Goal: Transaction & Acquisition: Purchase product/service

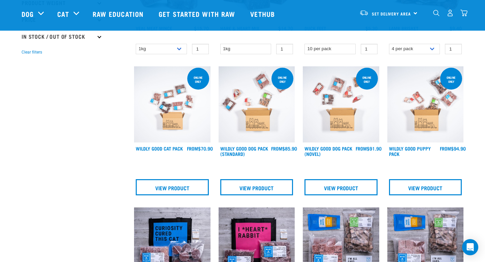
scroll to position [153, 0]
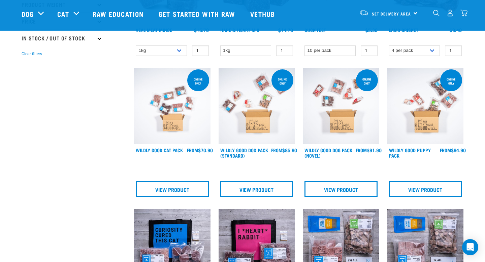
click at [193, 121] on img at bounding box center [172, 106] width 76 height 76
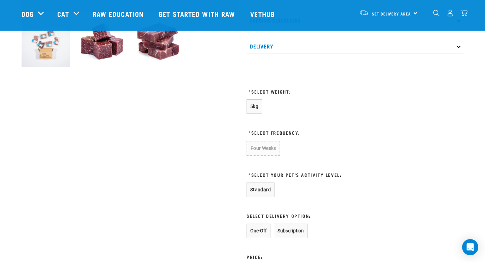
scroll to position [255, 0]
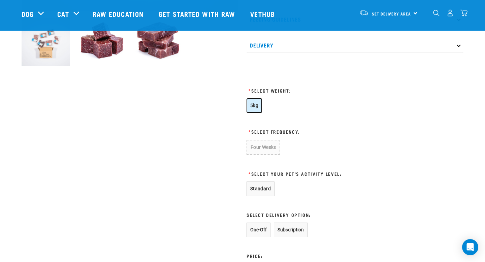
click at [256, 103] on span "5kg" at bounding box center [254, 105] width 8 height 5
click at [268, 143] on button "Four Weeks" at bounding box center [263, 147] width 33 height 14
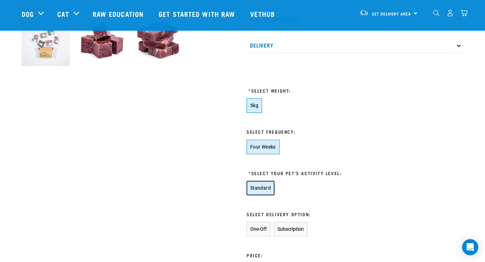
click at [266, 189] on button "Standard" at bounding box center [261, 188] width 28 height 14
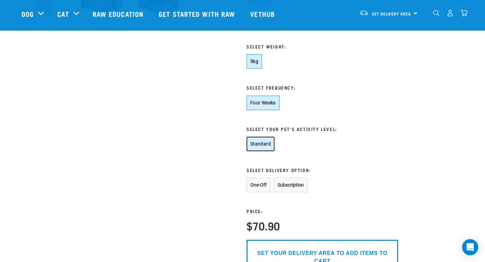
scroll to position [301, 0]
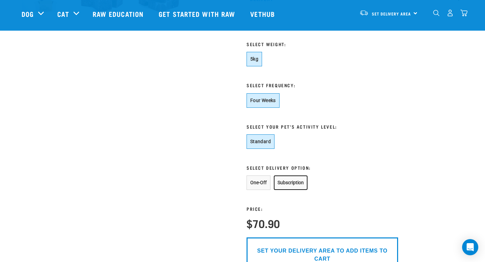
click at [283, 184] on button "Subscription" at bounding box center [291, 182] width 34 height 14
click at [264, 183] on button "One-Off" at bounding box center [259, 182] width 24 height 14
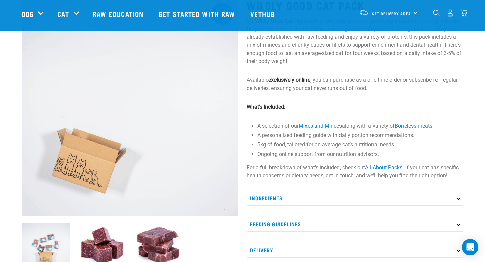
scroll to position [48, 0]
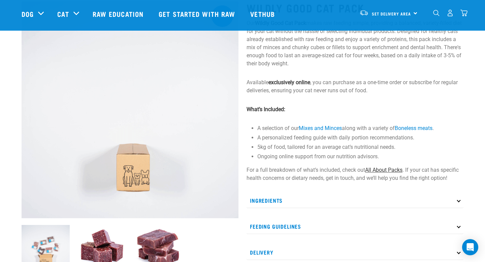
click at [372, 170] on link "All About Packs" at bounding box center [383, 170] width 37 height 6
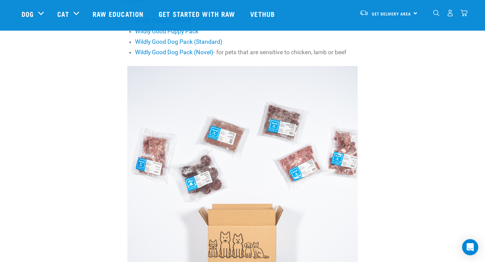
scroll to position [316, 0]
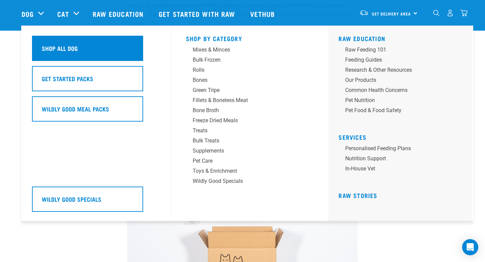
click at [50, 43] on div "Shop All Dog" at bounding box center [87, 48] width 111 height 25
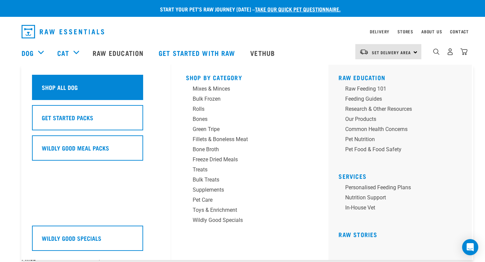
click at [49, 80] on div "Shop All Dog" at bounding box center [87, 87] width 111 height 25
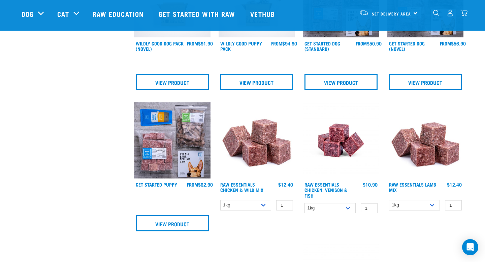
scroll to position [281, 0]
click at [262, 148] on img at bounding box center [257, 140] width 76 height 76
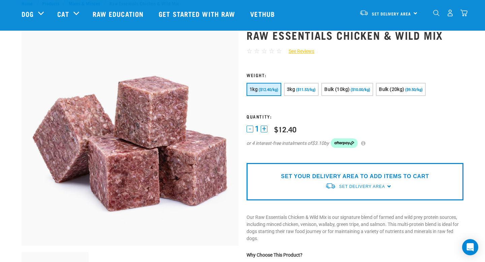
scroll to position [24, 0]
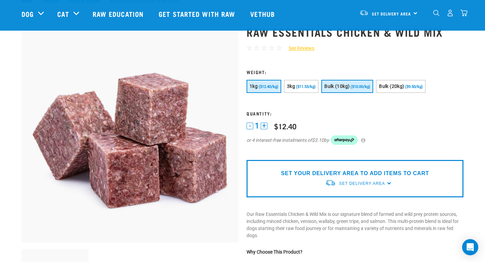
click at [333, 89] on button "Bulk (10kg) ($10.00/kg)" at bounding box center [347, 86] width 52 height 13
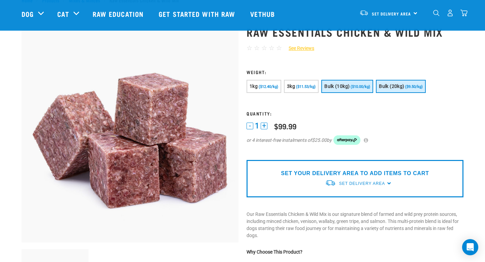
click at [388, 85] on span "Bulk (20kg)" at bounding box center [391, 86] width 25 height 5
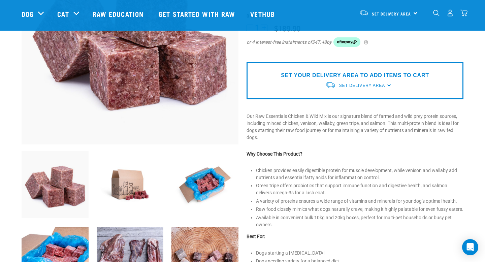
scroll to position [139, 0]
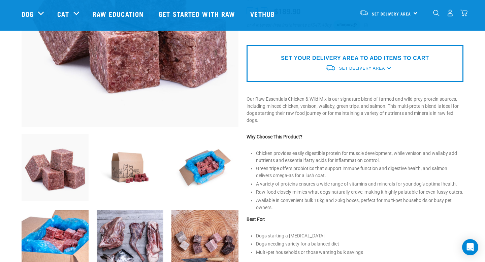
click at [200, 172] on img at bounding box center [204, 167] width 67 height 67
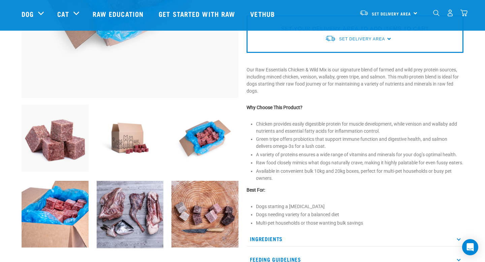
scroll to position [228, 0]
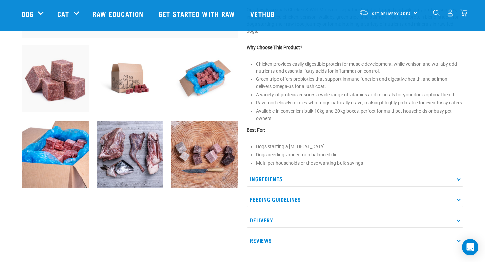
click at [146, 169] on img at bounding box center [130, 154] width 67 height 67
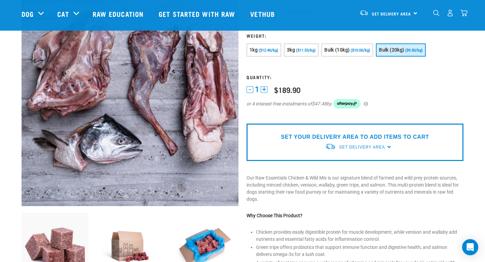
scroll to position [0, 0]
